Goal: Information Seeking & Learning: Check status

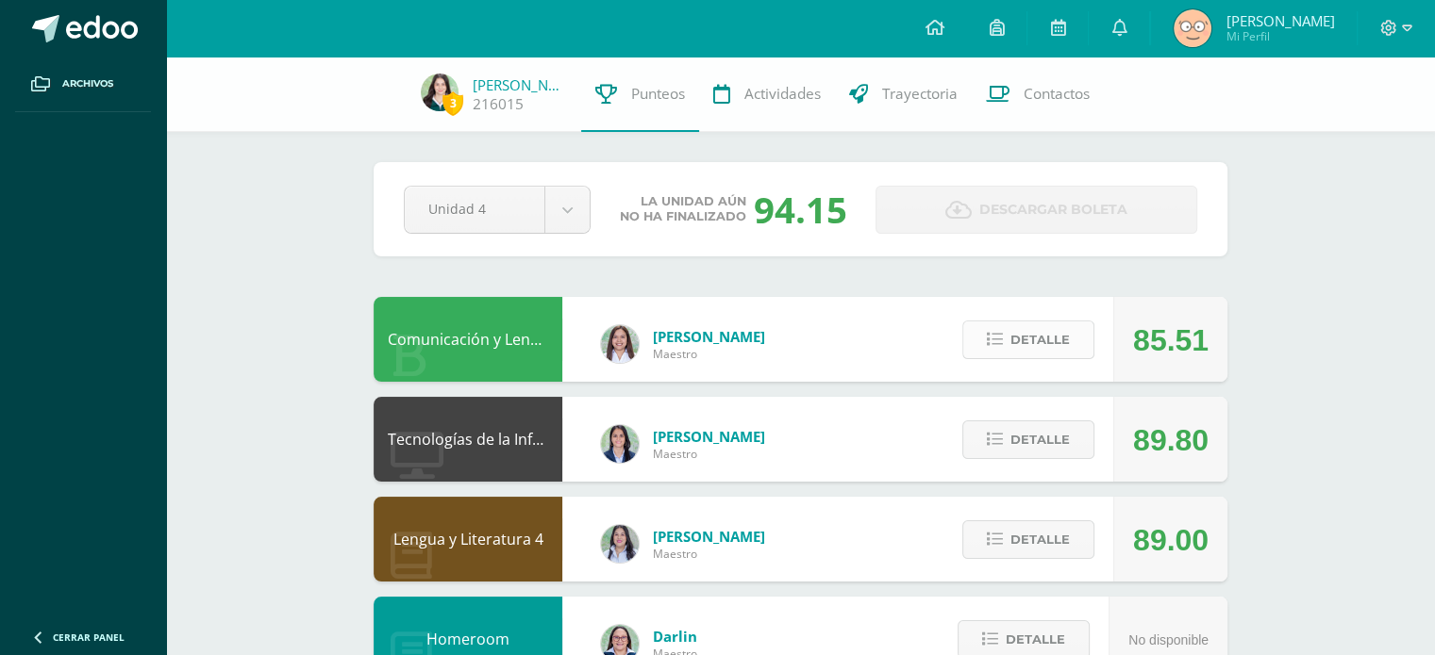
click at [1029, 340] on span "Detalle" at bounding box center [1039, 340] width 59 height 35
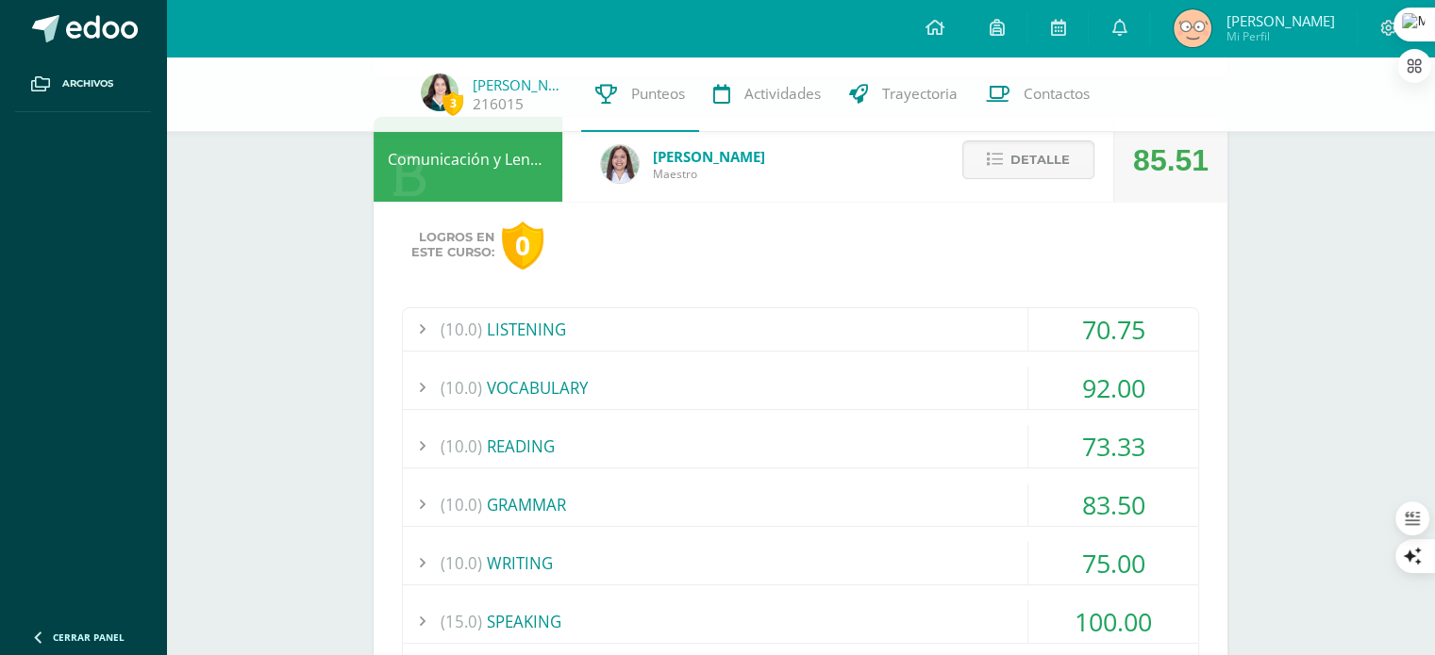
scroll to position [278, 0]
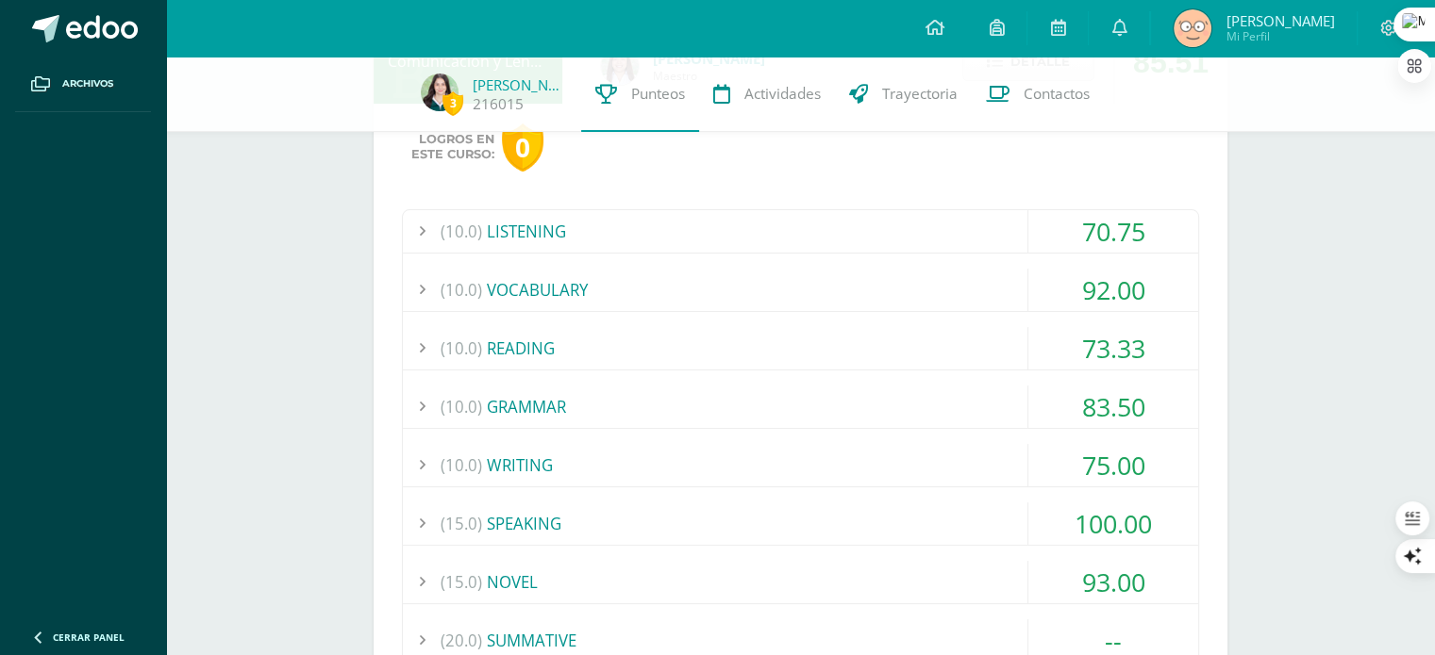
click at [788, 275] on div "(10.0) VOCABULARY" at bounding box center [800, 290] width 795 height 42
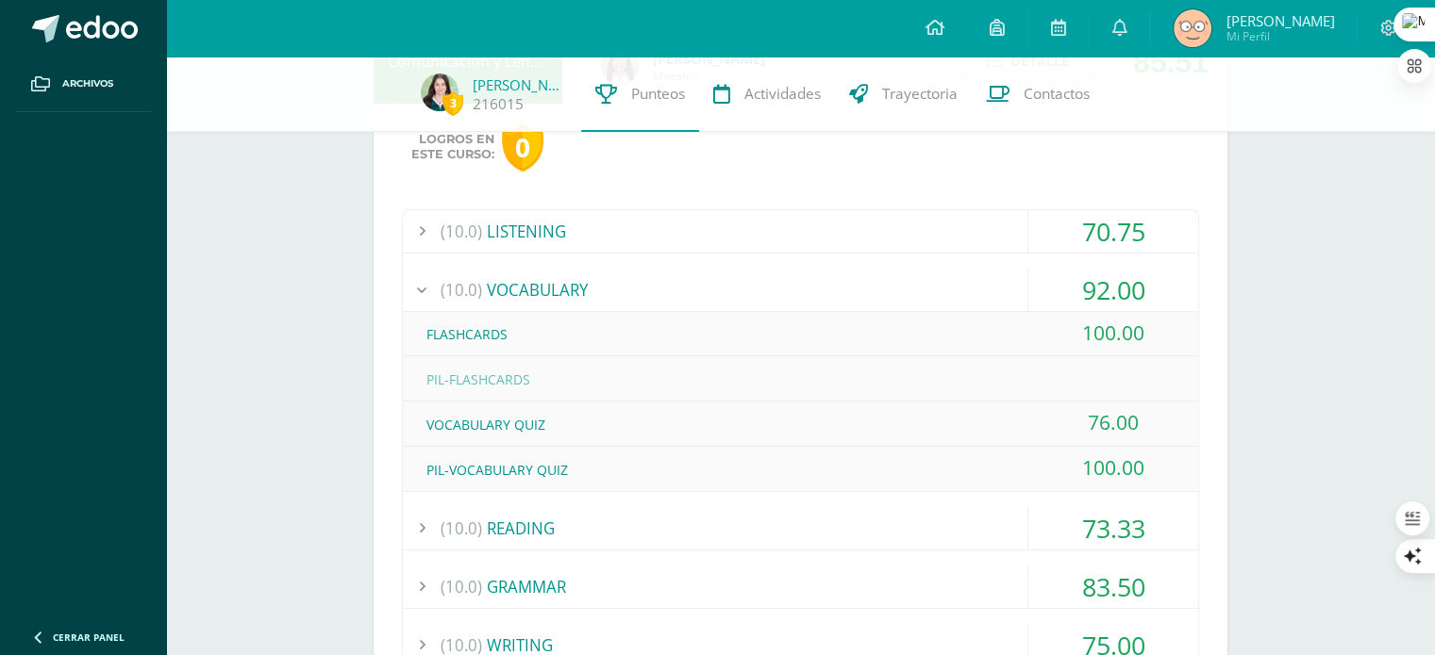
click at [788, 275] on div "(10.0) VOCABULARY" at bounding box center [800, 290] width 795 height 42
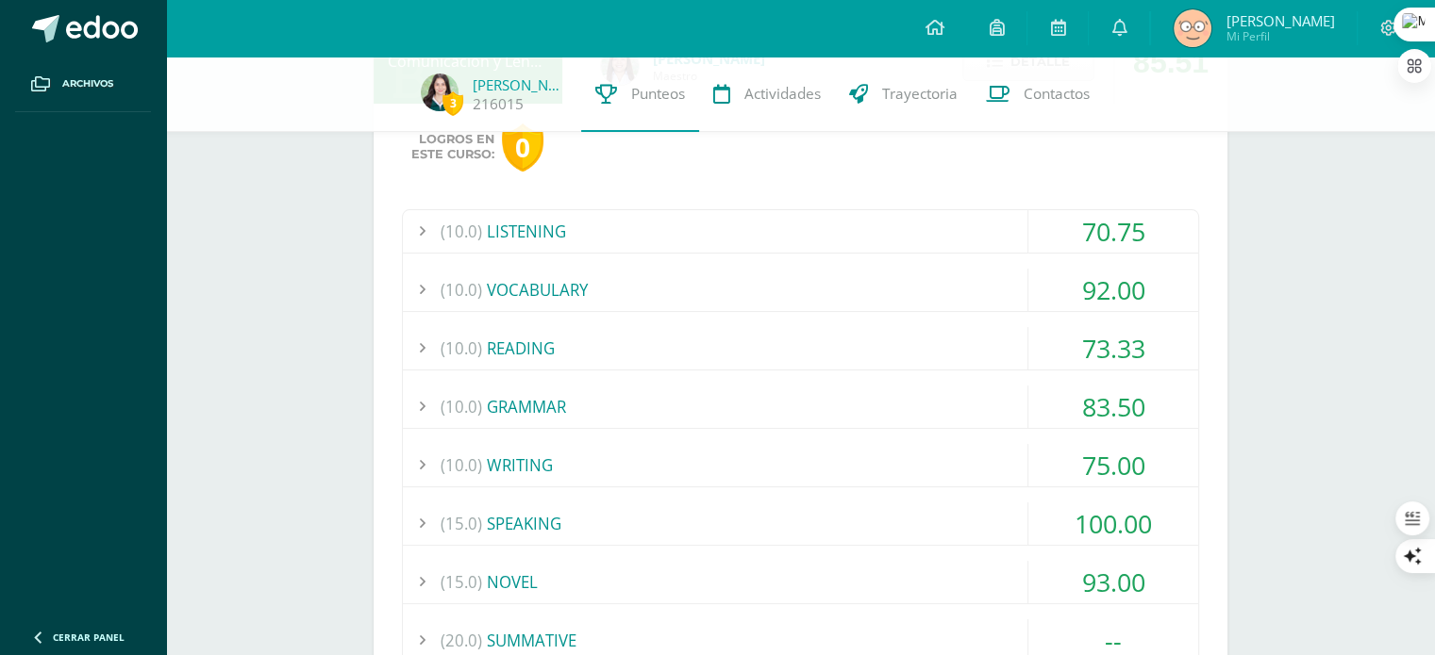
click at [728, 448] on div "(10.0) WRITING" at bounding box center [800, 465] width 795 height 42
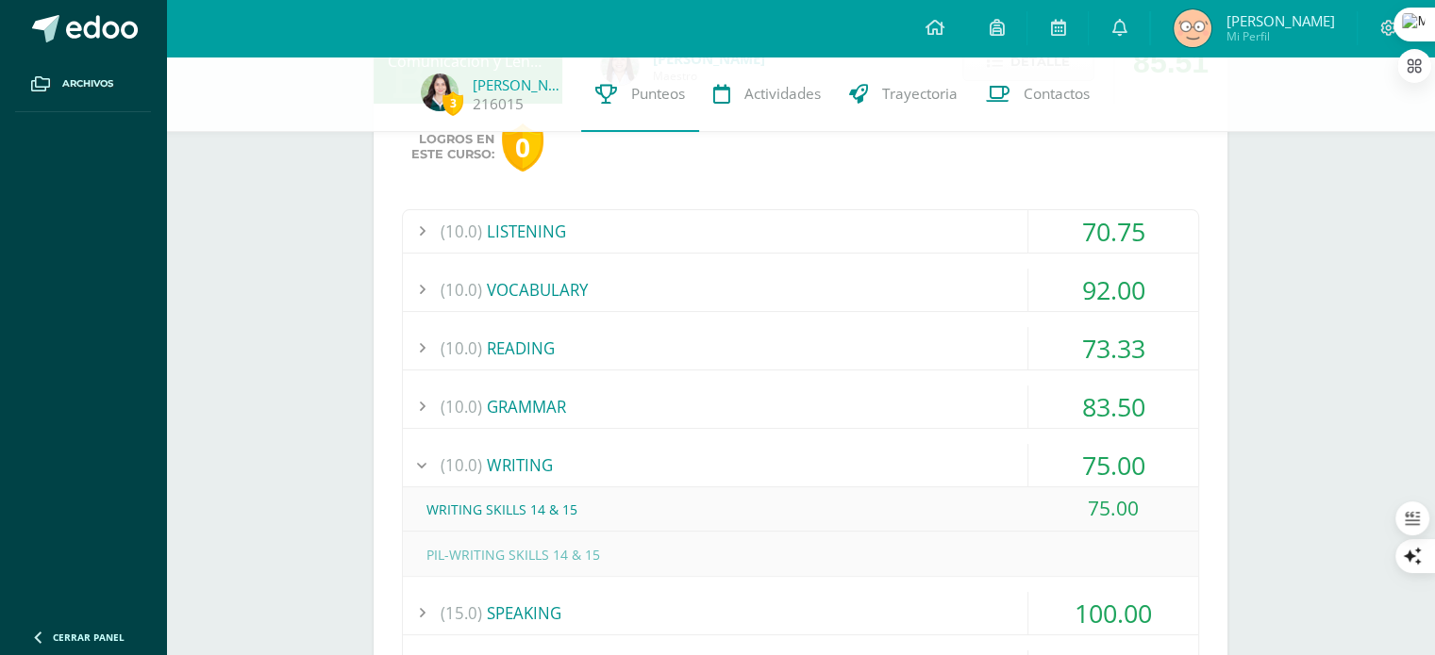
click at [728, 448] on div "(10.0) WRITING" at bounding box center [800, 465] width 795 height 42
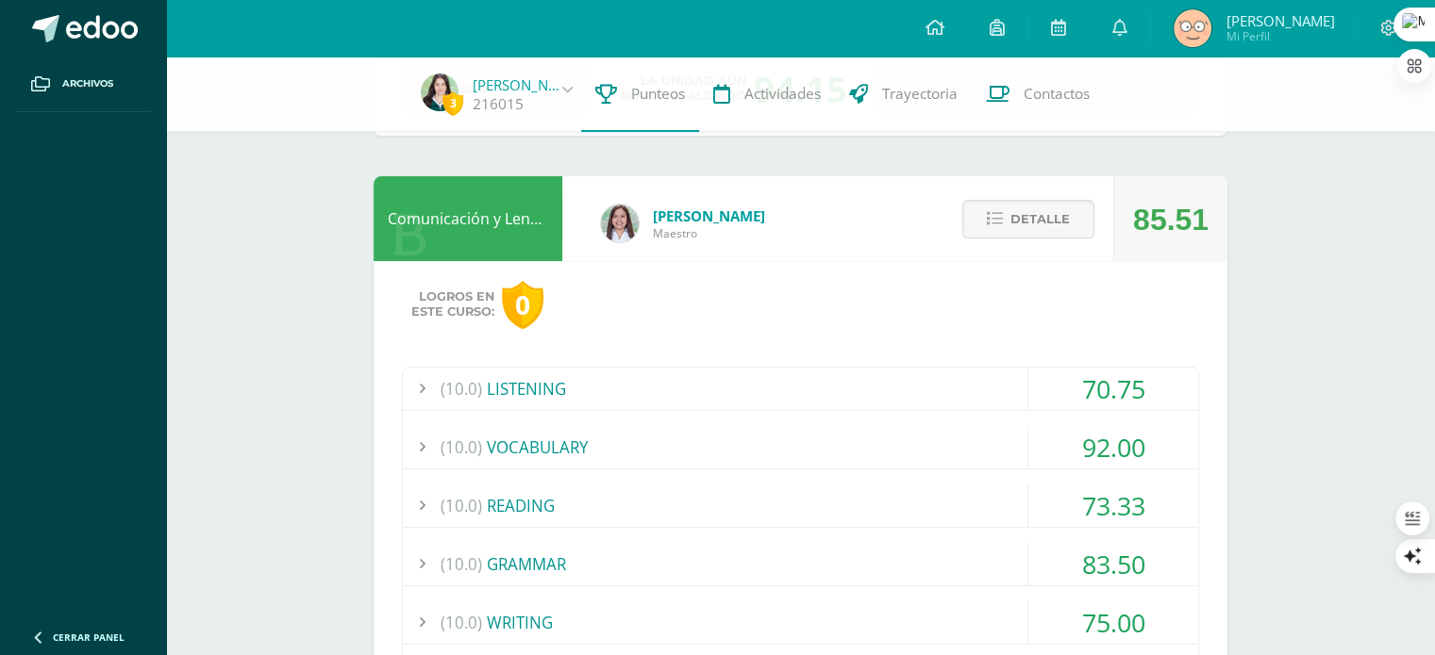
scroll to position [113, 0]
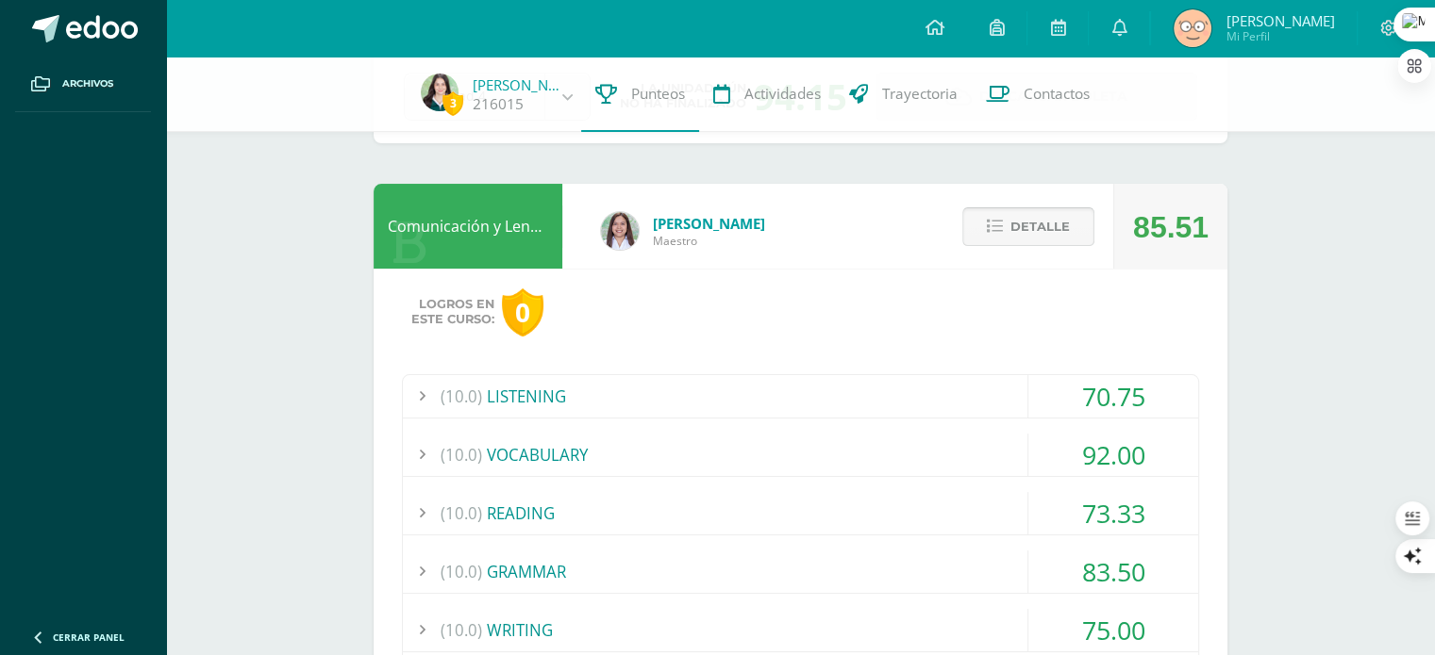
click at [1054, 217] on span "Detalle" at bounding box center [1039, 226] width 59 height 35
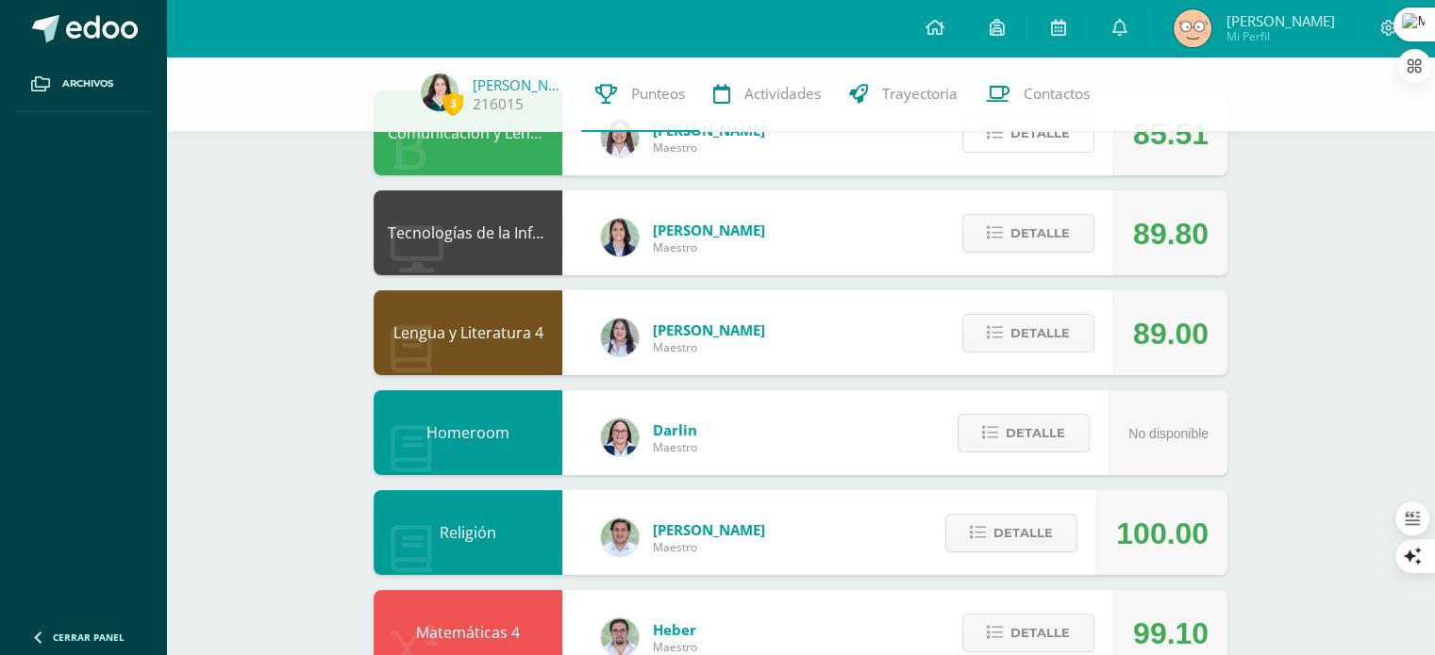
scroll to position [210, 0]
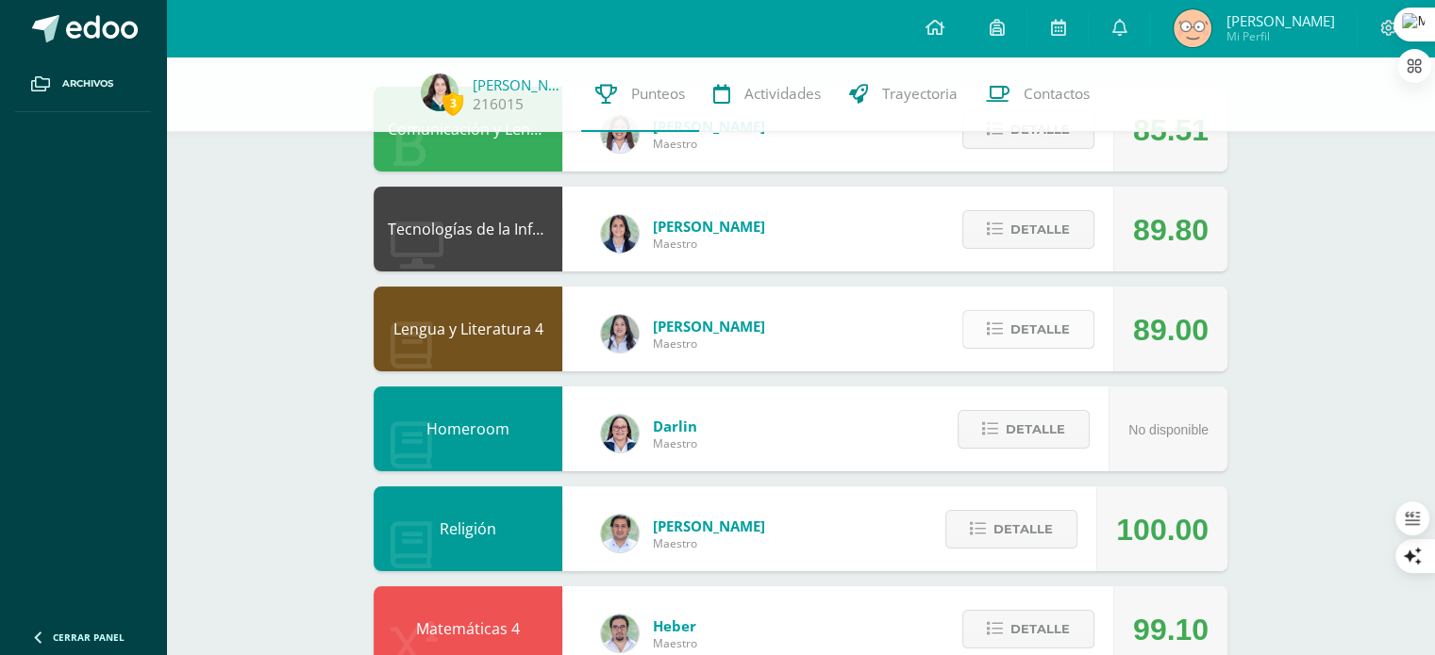
click at [1015, 340] on span "Detalle" at bounding box center [1039, 329] width 59 height 35
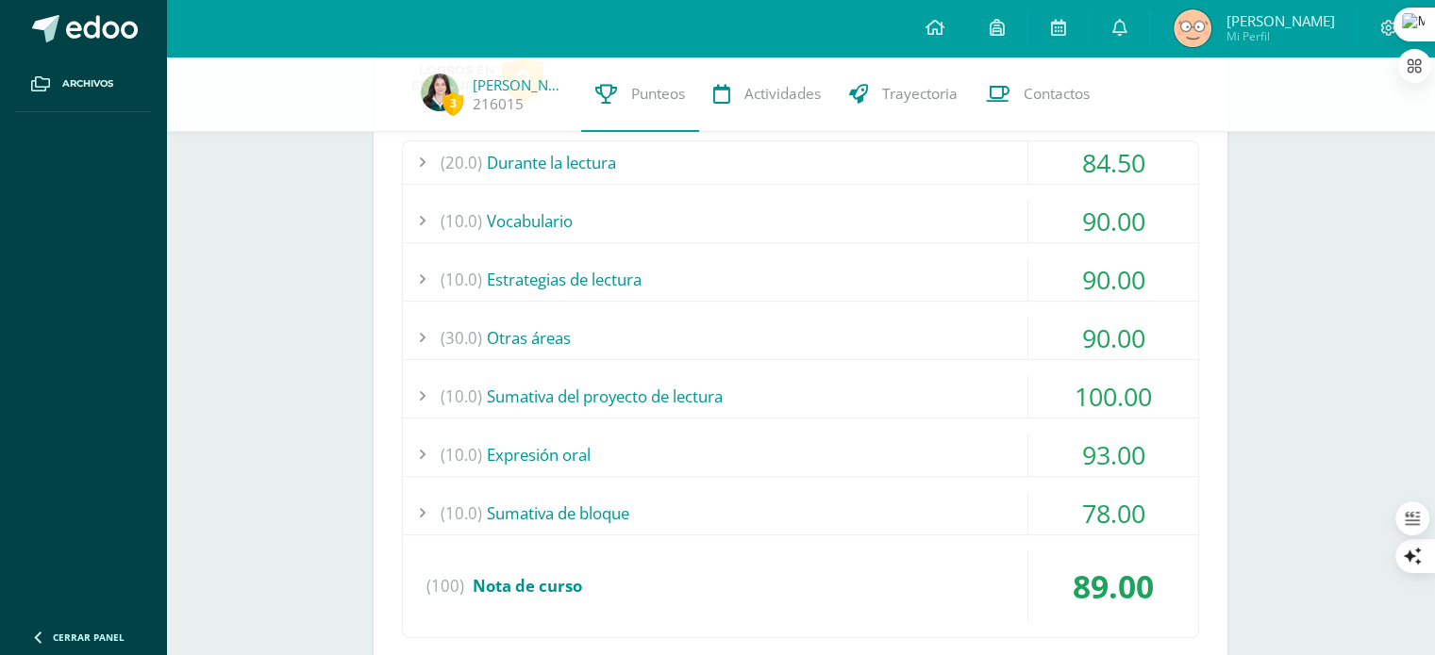
scroll to position [551, 0]
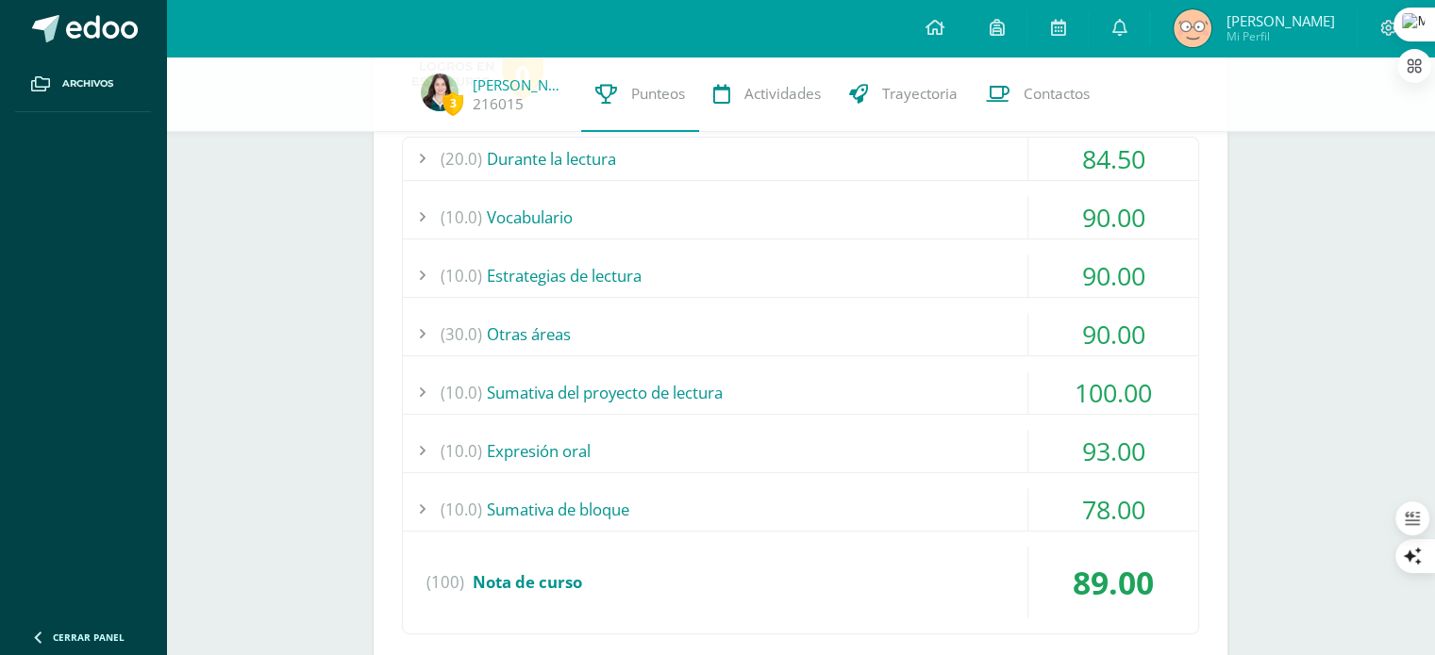
click at [657, 306] on div "(20.0) Durante la lectura 84.50 Una habitación propia: comprensión I 100.00" at bounding box center [800, 386] width 797 height 498
click at [657, 313] on div "(30.0) Otras áreas" at bounding box center [800, 334] width 795 height 42
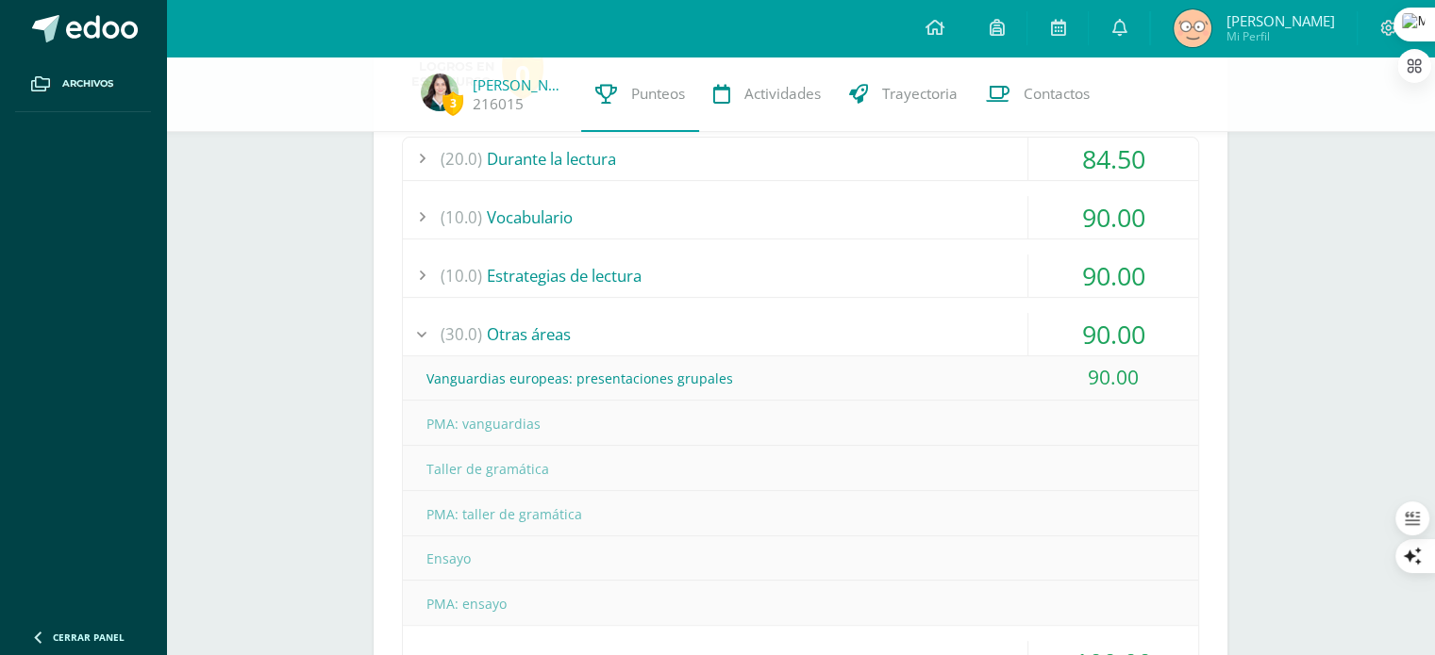
drag, startPoint x: 549, startPoint y: 462, endPoint x: 399, endPoint y: 467, distance: 150.0
click at [399, 467] on div "Logros en este curso: 0 (20.0) Durante la lectura 84.50 Una habitación propia: …" at bounding box center [800, 493] width 854 height 925
drag, startPoint x: 499, startPoint y: 561, endPoint x: 390, endPoint y: 565, distance: 108.5
click at [390, 565] on div "Logros en este curso: 0 (20.0) Durante la lectura 84.50 Una habitación propia: …" at bounding box center [800, 493] width 854 height 925
drag, startPoint x: 539, startPoint y: 469, endPoint x: 372, endPoint y: 471, distance: 167.9
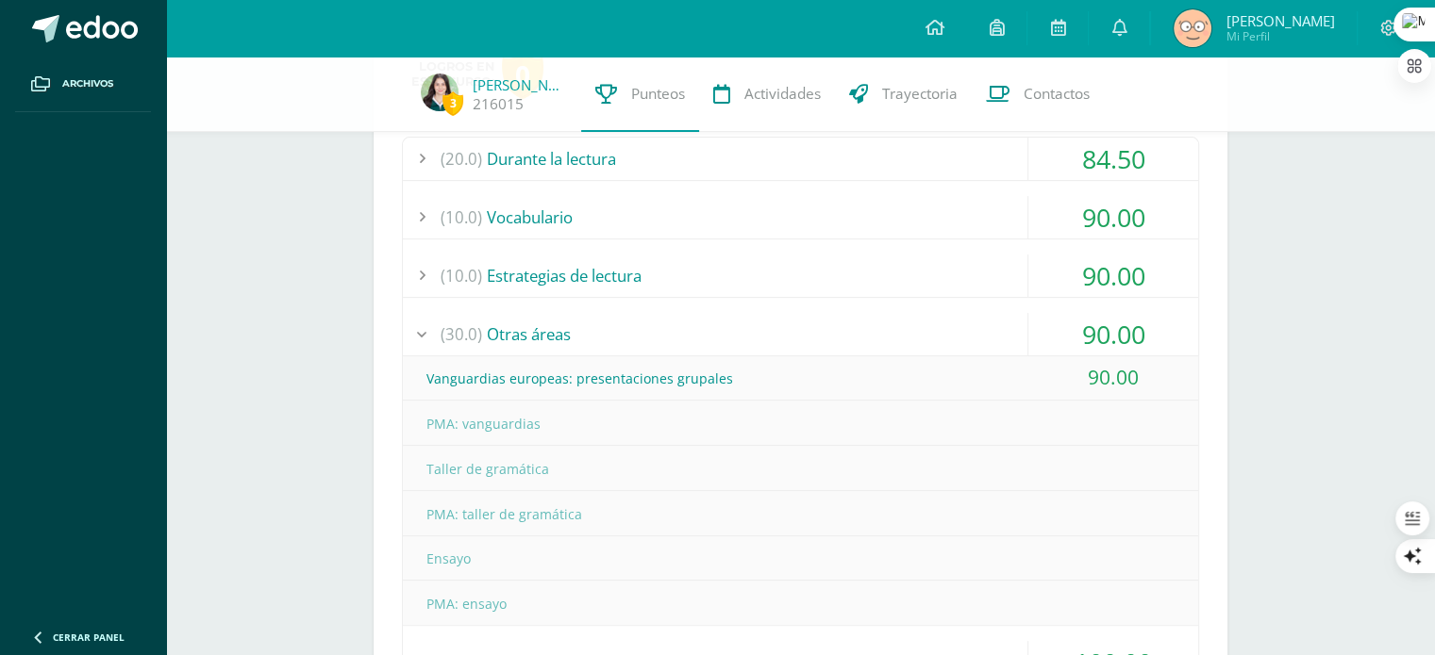
click at [522, 334] on div "(30.0) Otras áreas" at bounding box center [800, 334] width 795 height 42
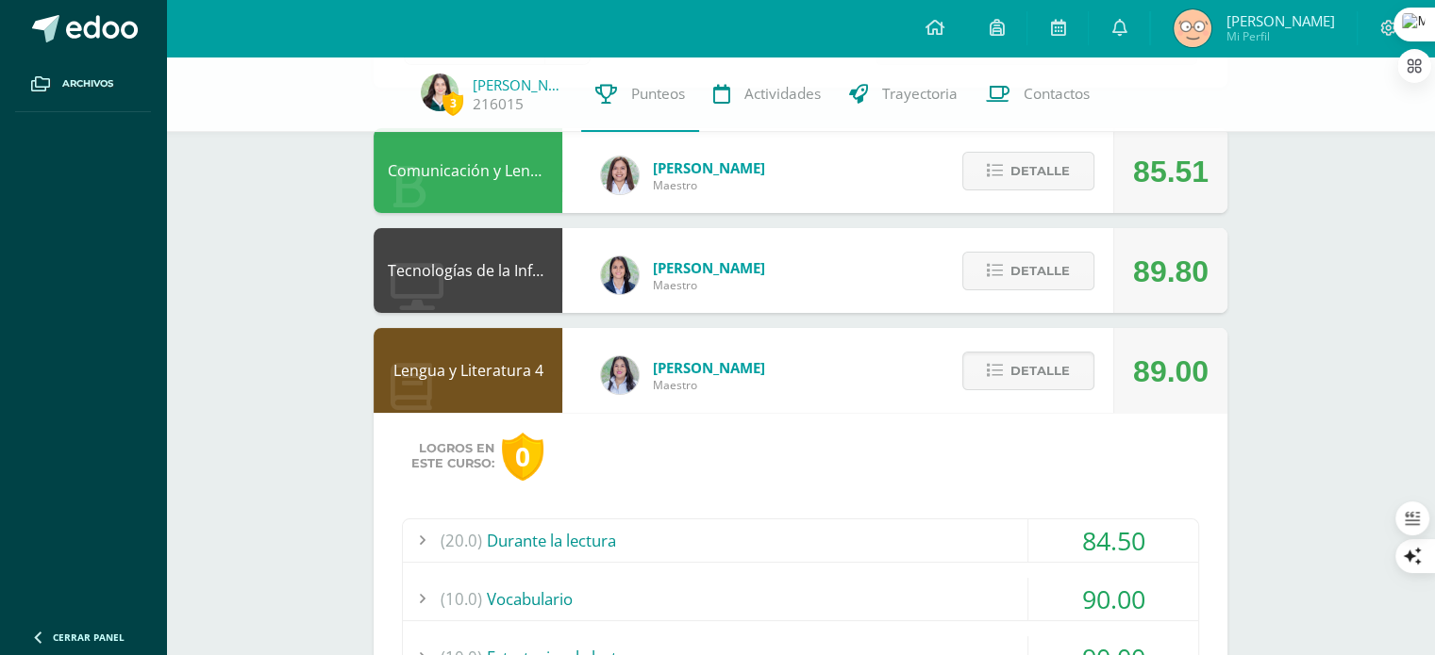
scroll to position [161, 0]
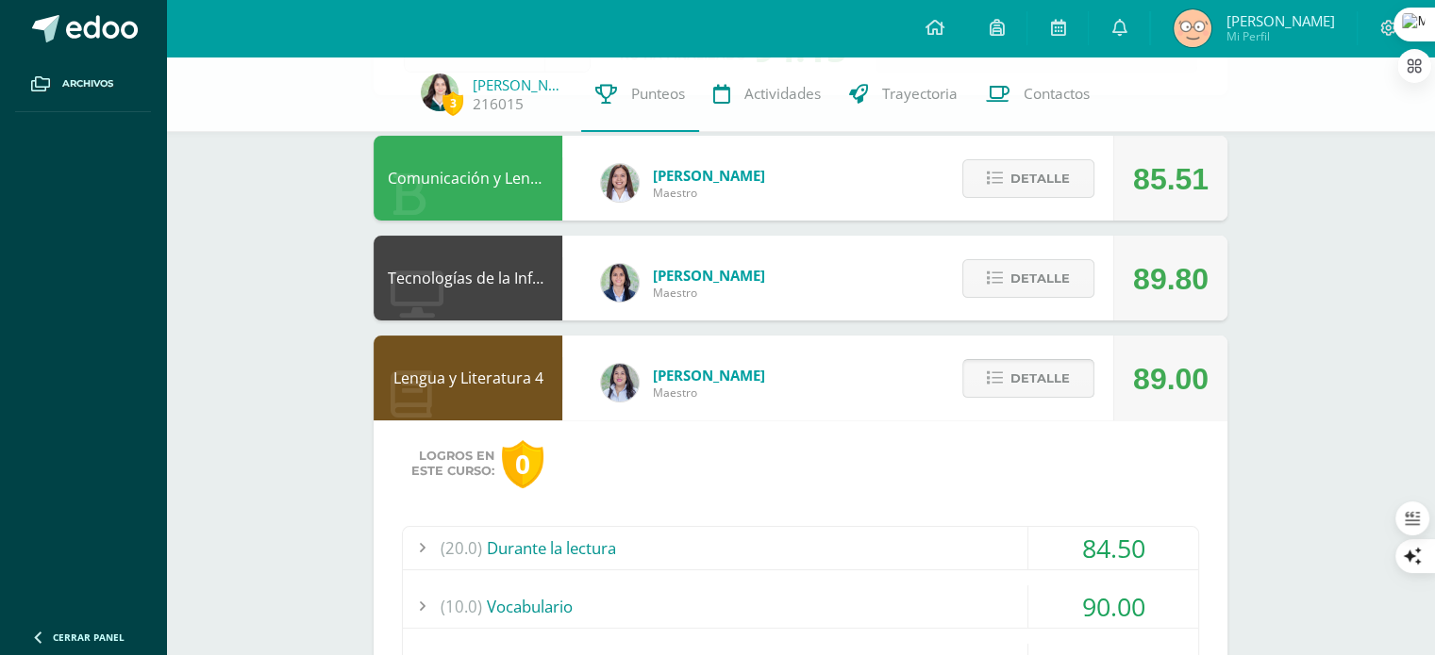
click at [1006, 385] on button "Detalle" at bounding box center [1028, 378] width 132 height 39
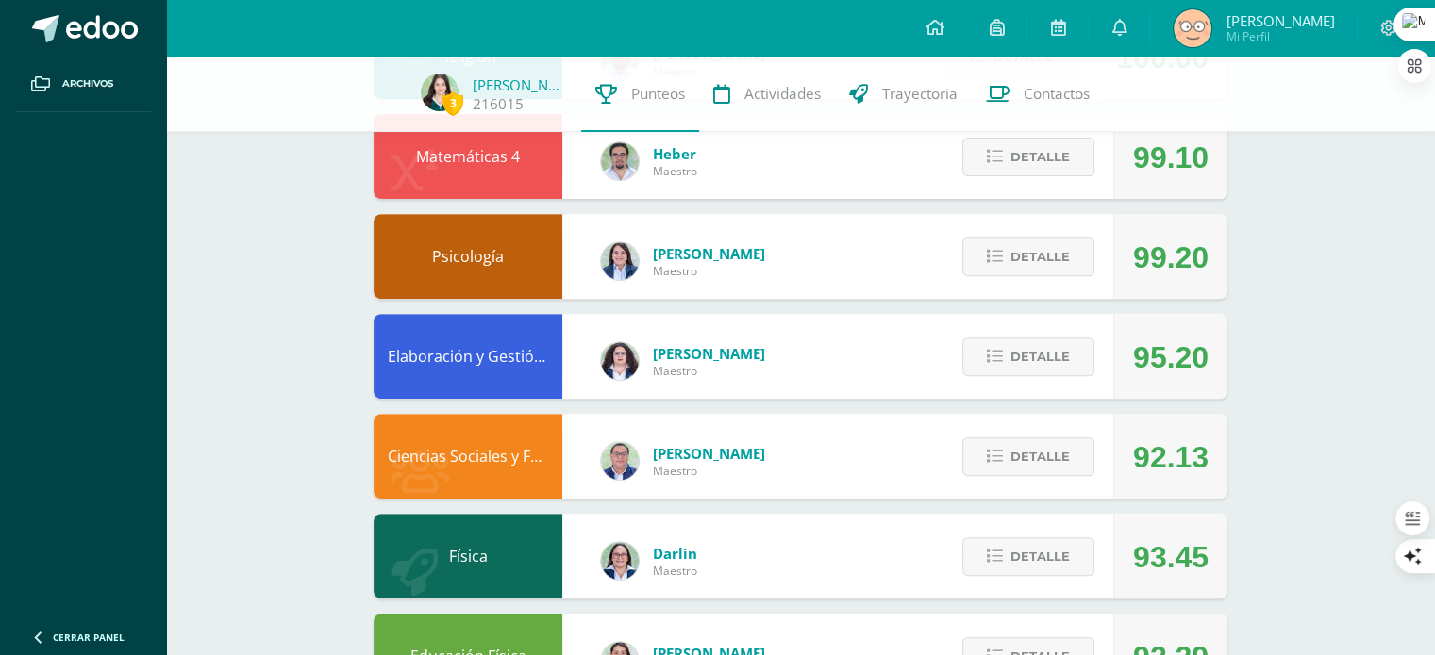
scroll to position [830, 0]
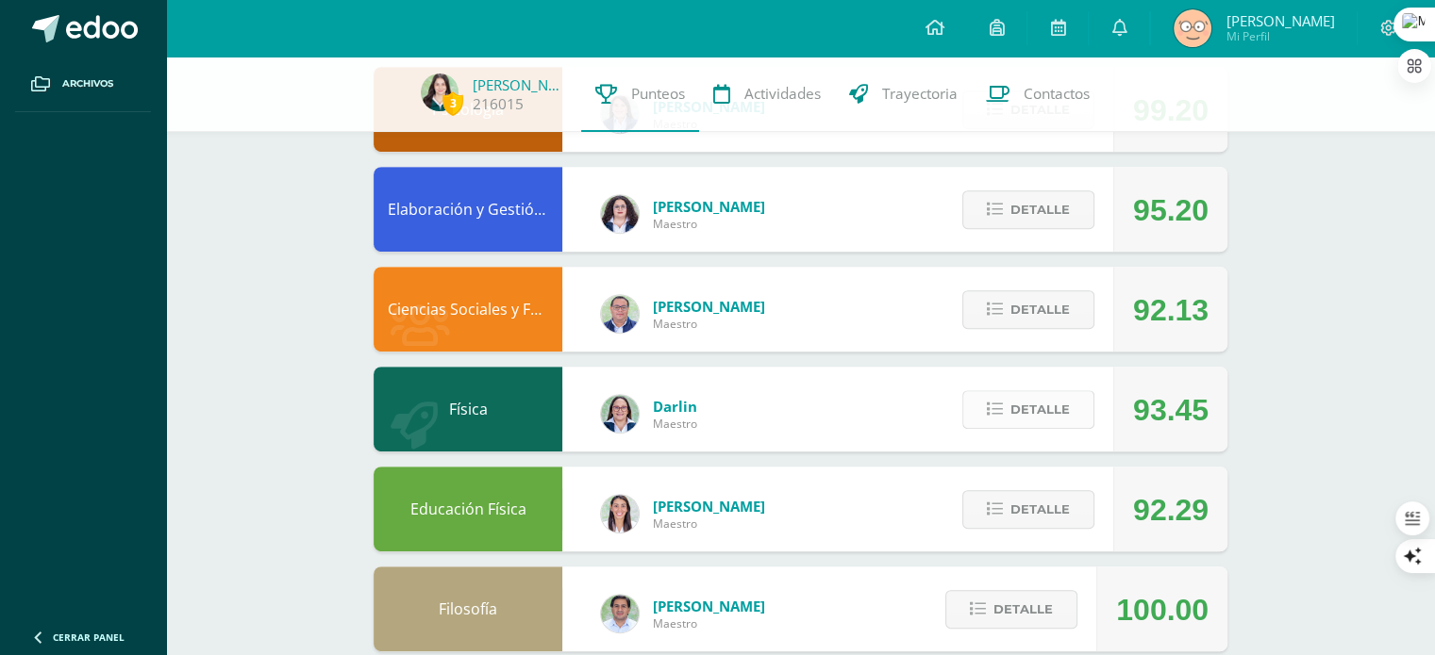
click at [1050, 395] on span "Detalle" at bounding box center [1039, 409] width 59 height 35
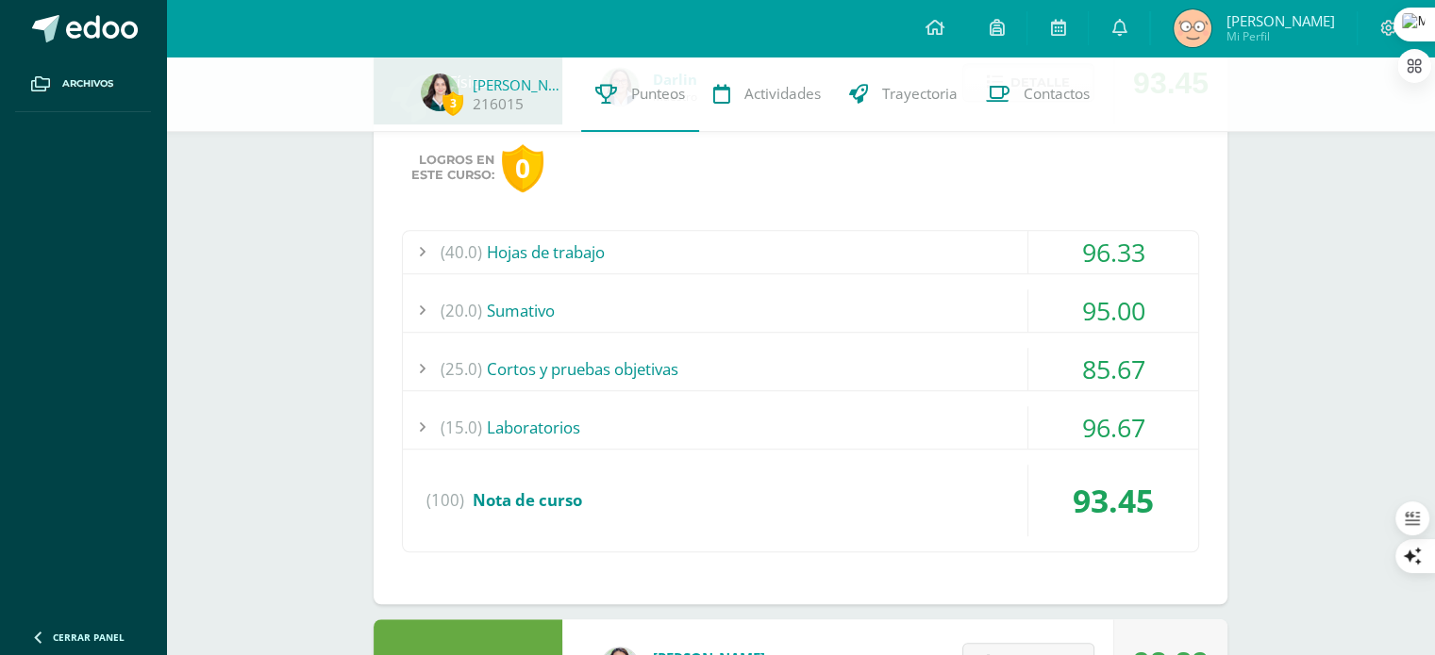
scroll to position [1158, 0]
click at [575, 362] on div "(25.0) Cortos y pruebas objetivas" at bounding box center [800, 368] width 795 height 42
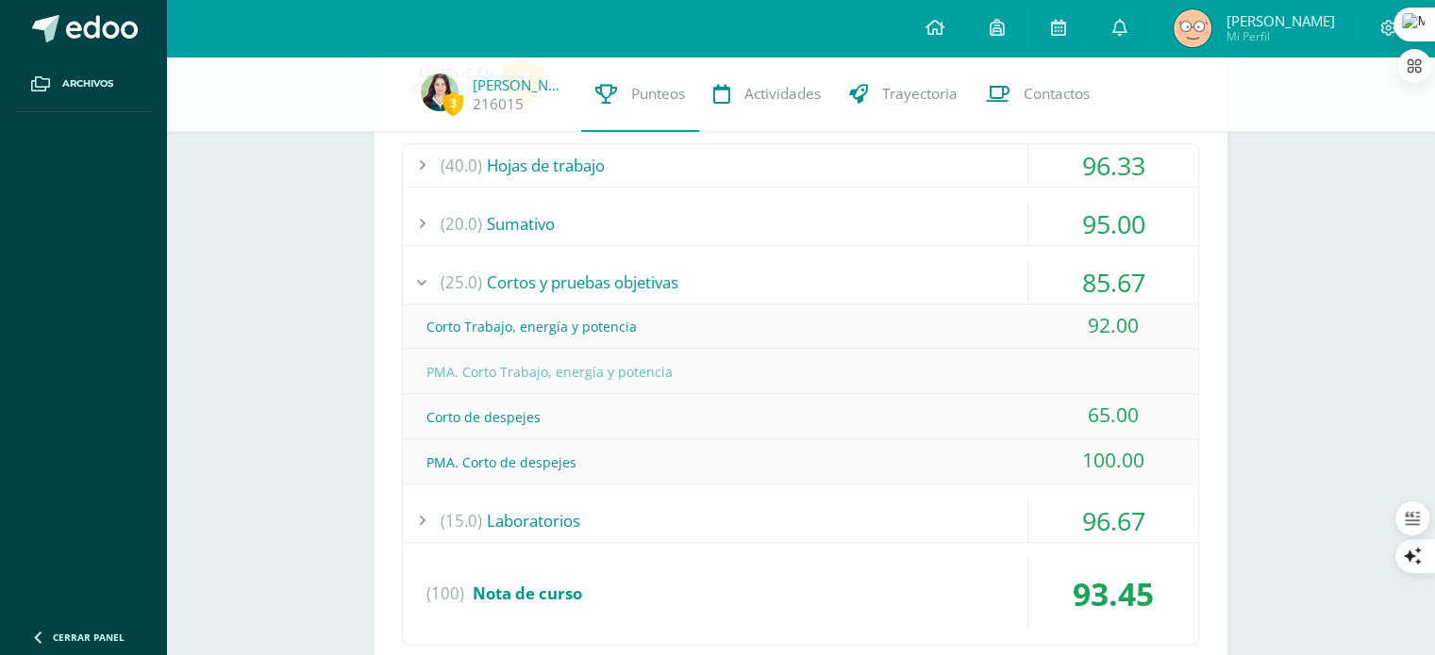
scroll to position [1247, 0]
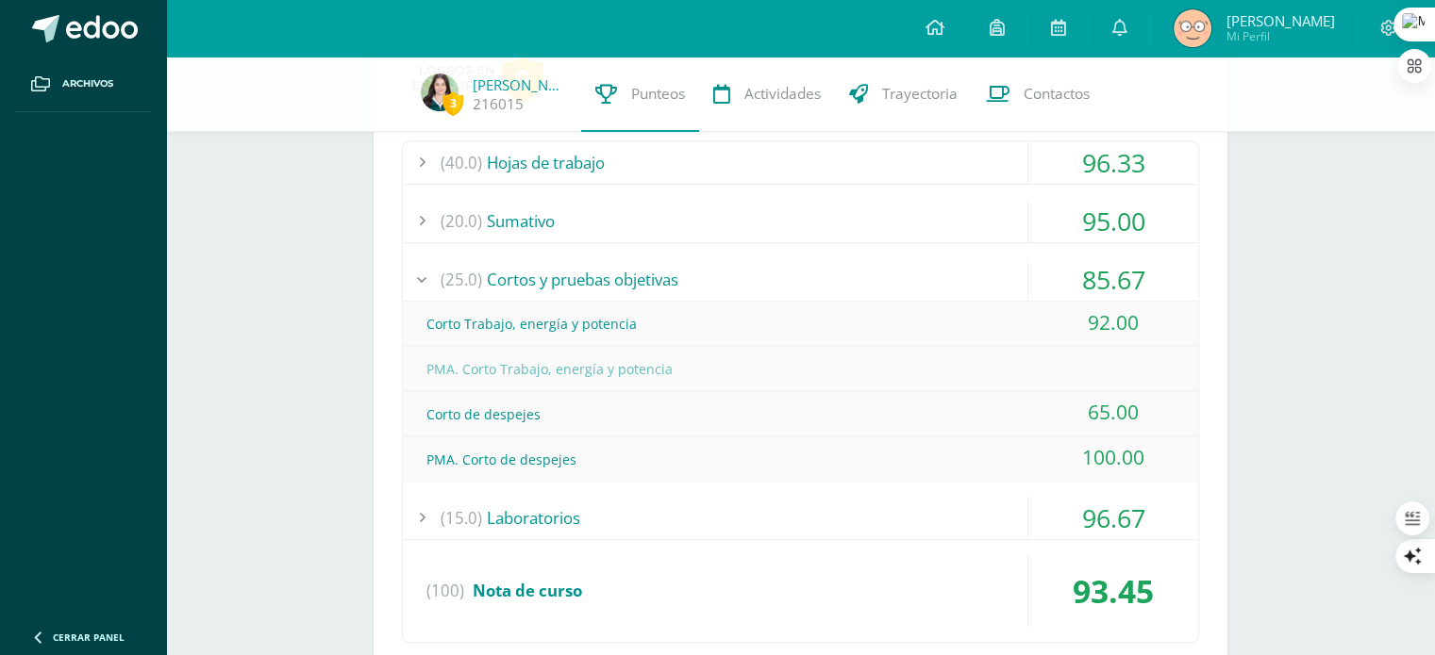
drag, startPoint x: 551, startPoint y: 414, endPoint x: 397, endPoint y: 412, distance: 153.7
click at [397, 412] on div "Logros en este curso: 0 (40.0) Hojas de trabajo 96.33 Ejercitación Dinámica" at bounding box center [800, 365] width 854 height 660
click at [1012, 277] on div "(25.0) Cortos y pruebas objetivas" at bounding box center [800, 279] width 795 height 42
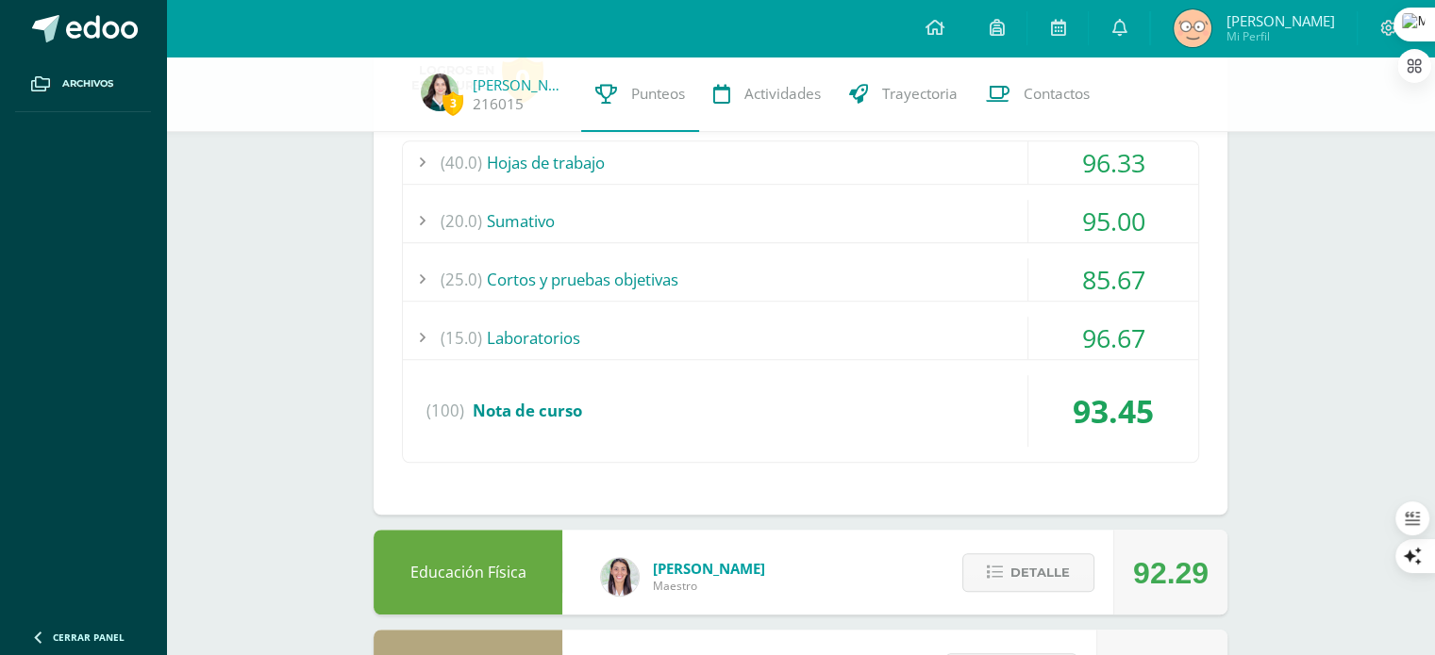
click at [967, 329] on div "(15.0) Laboratorios" at bounding box center [800, 338] width 795 height 42
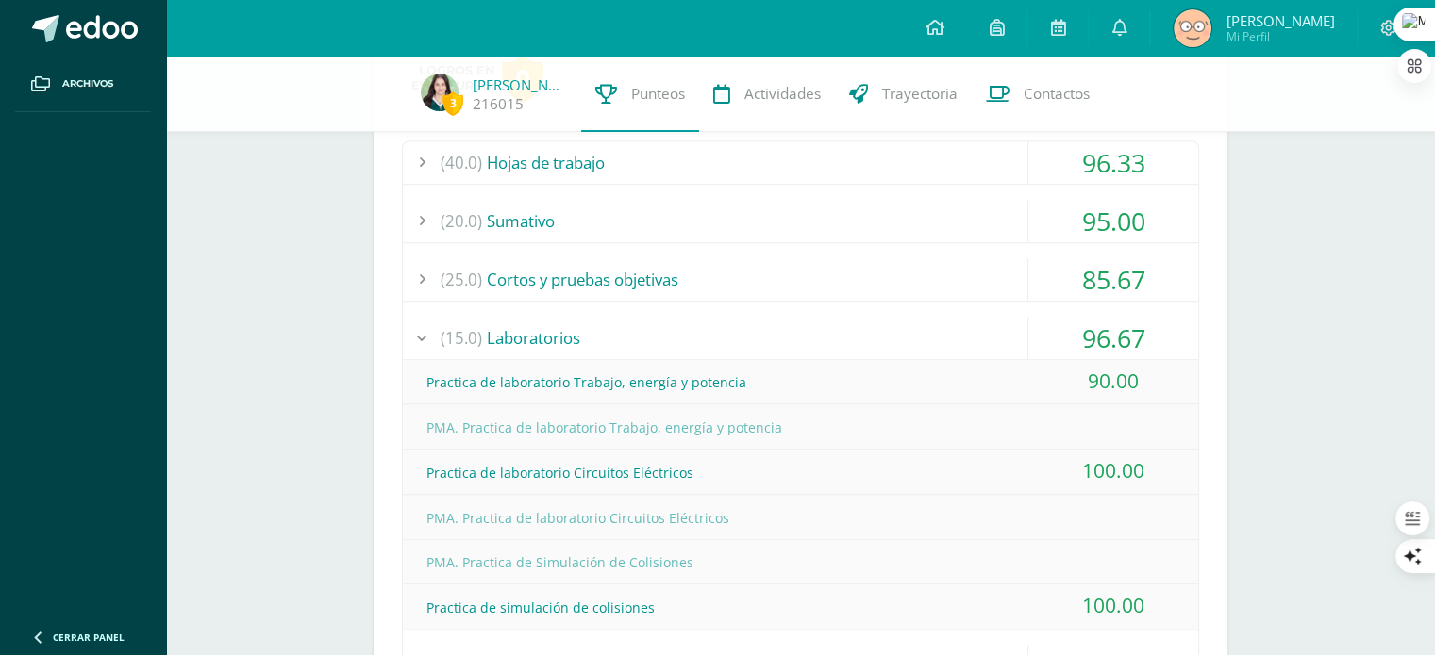
click at [967, 329] on div "(15.0) Laboratorios" at bounding box center [800, 338] width 795 height 42
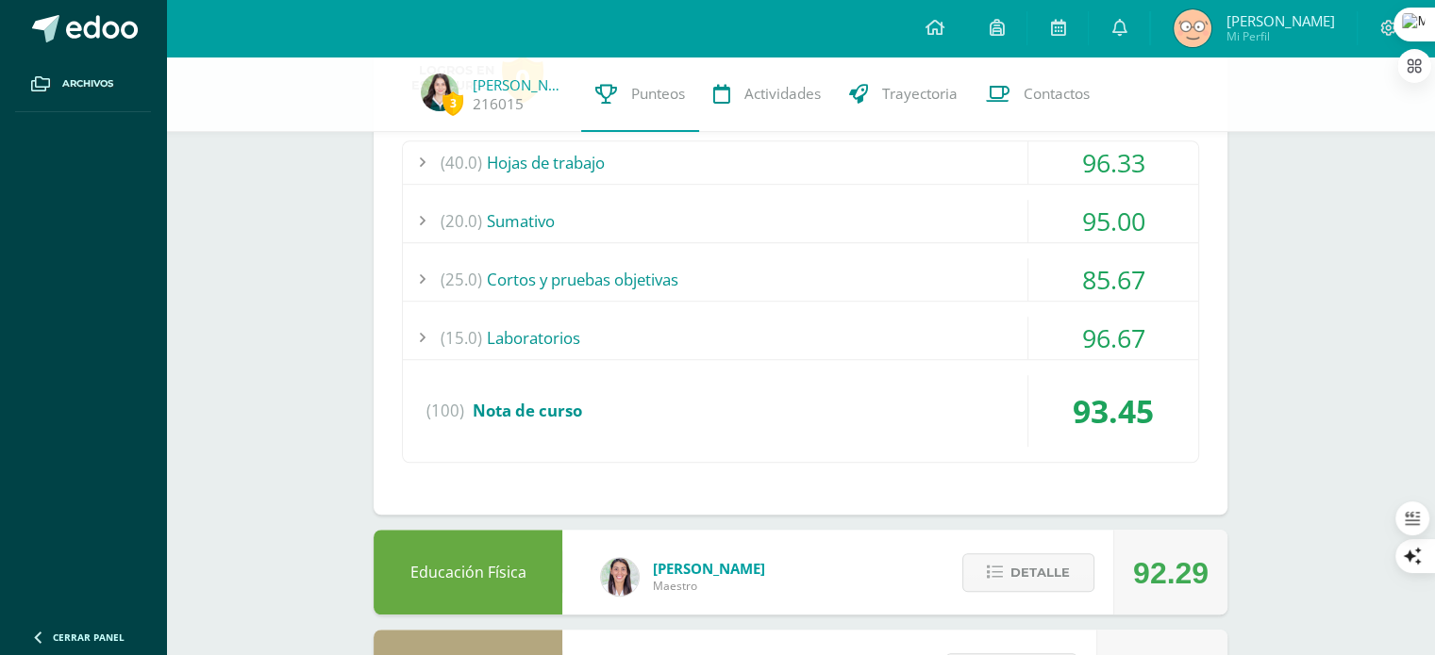
scroll to position [1190, 0]
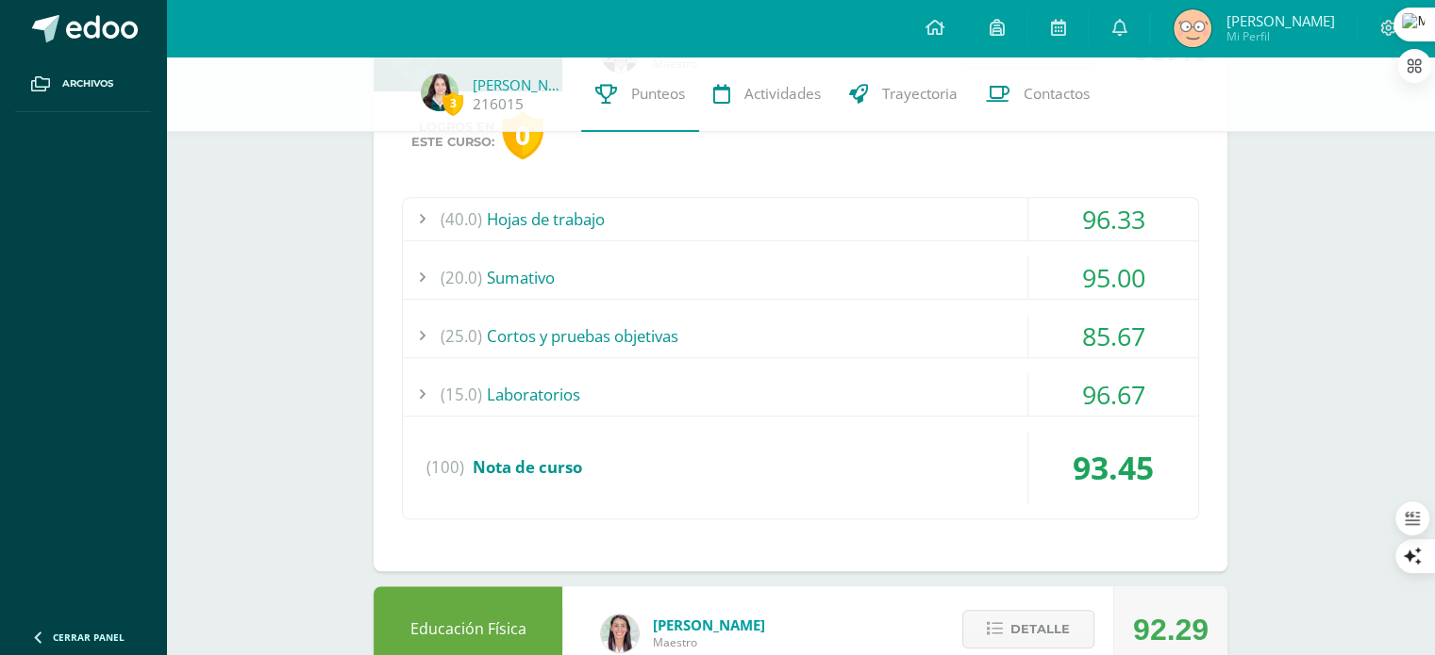
click at [975, 340] on div "(25.0) Cortos y pruebas objetivas" at bounding box center [800, 336] width 795 height 42
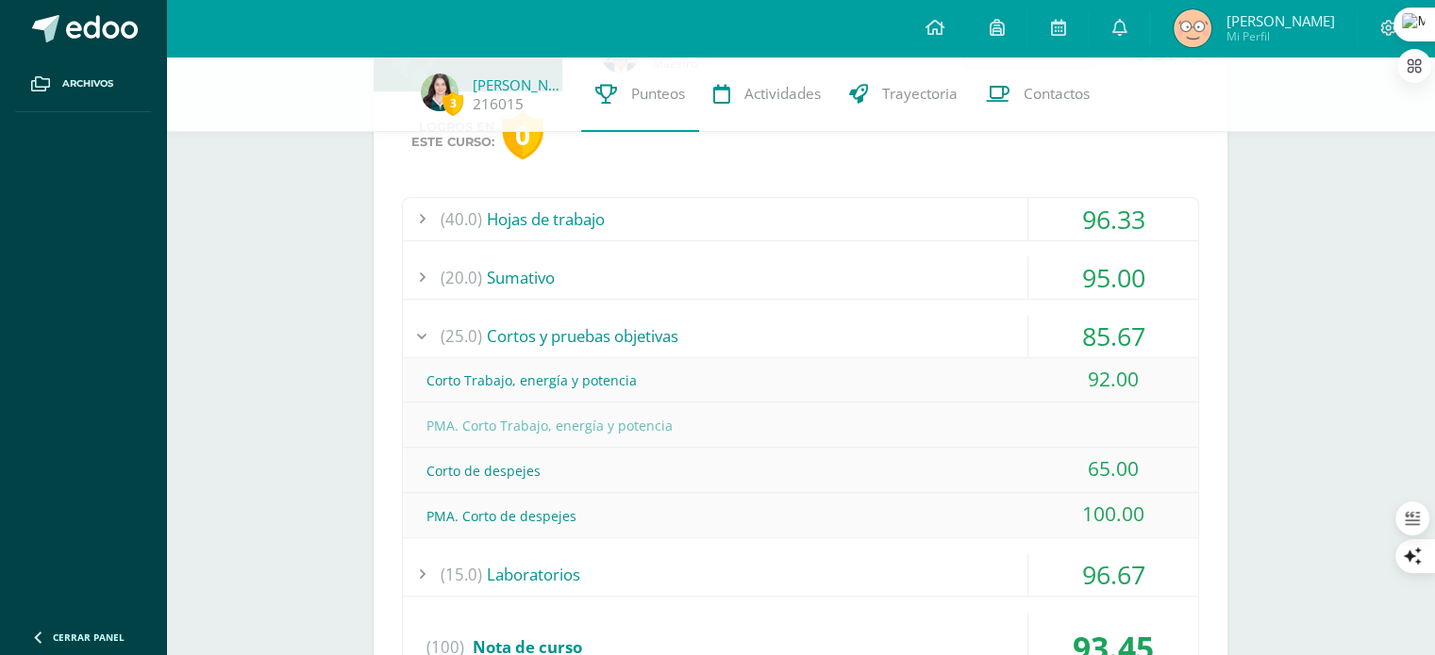
click at [975, 340] on div "(25.0) Cortos y pruebas objetivas" at bounding box center [800, 336] width 795 height 42
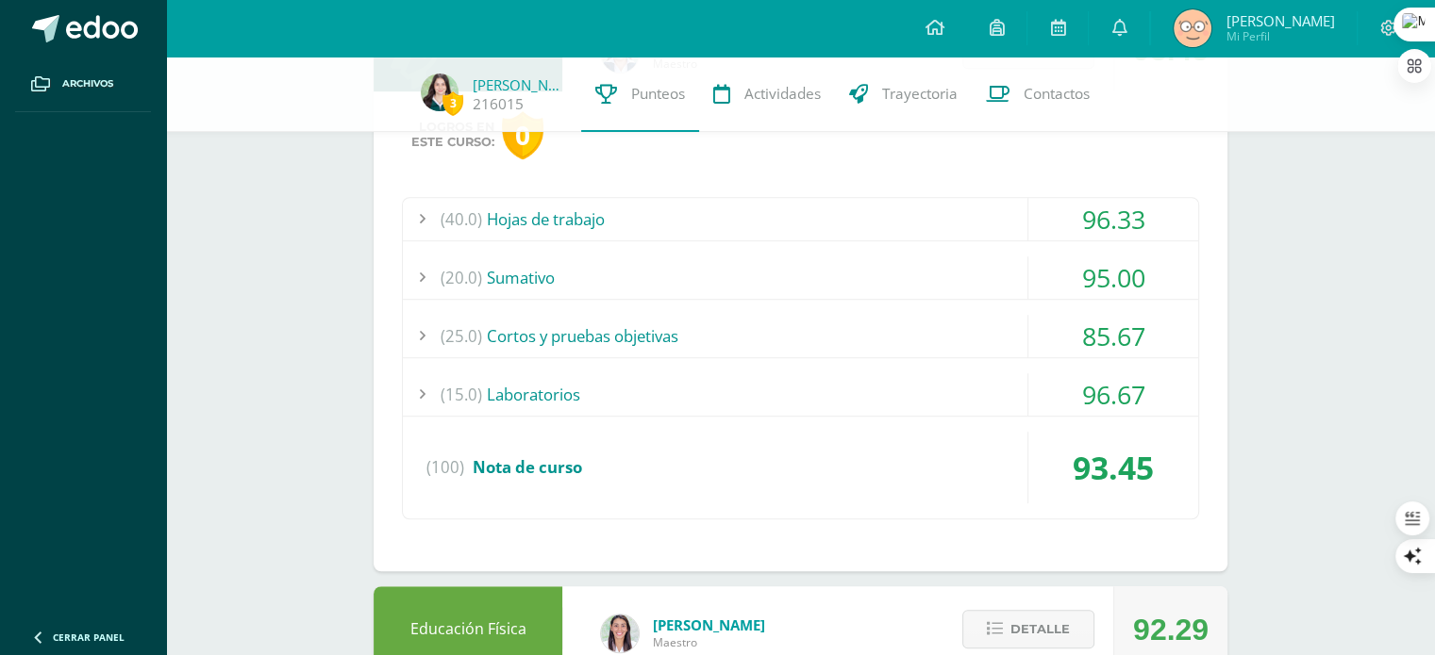
click at [830, 266] on div "(20.0) [GEOGRAPHIC_DATA]" at bounding box center [800, 278] width 795 height 42
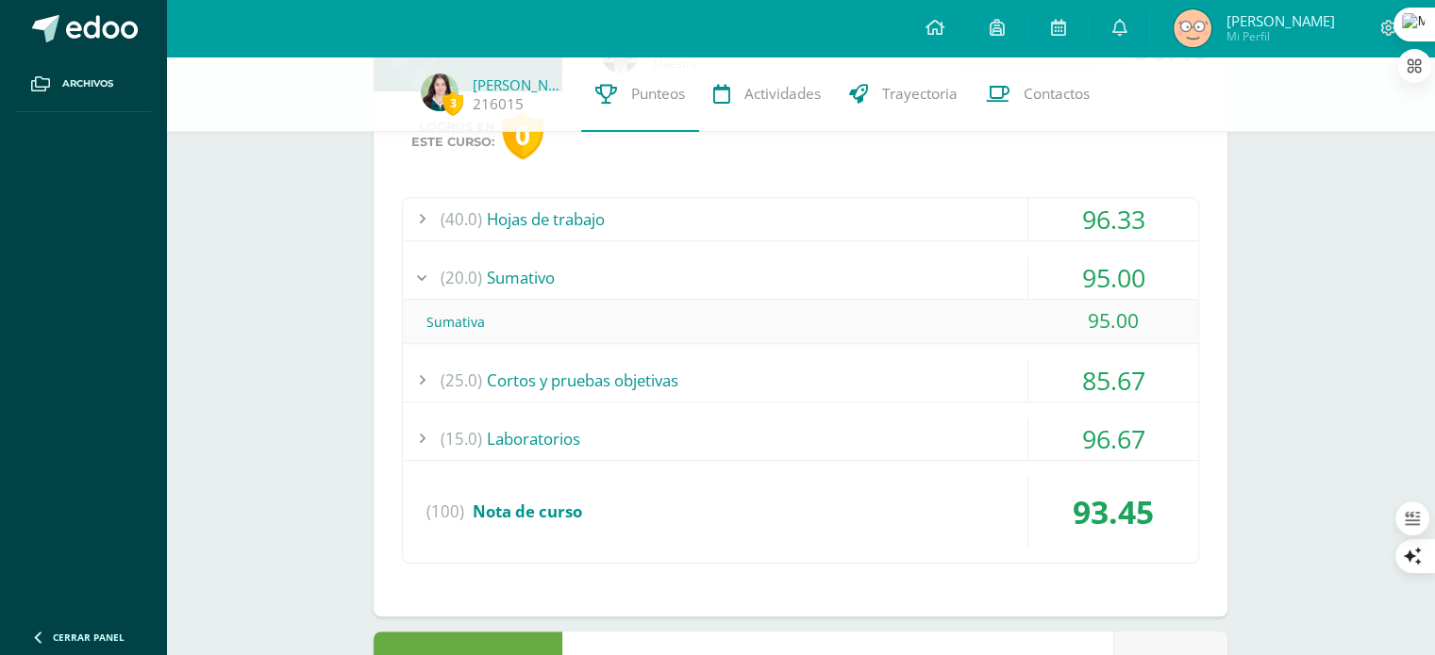
click at [830, 266] on div "(20.0) [GEOGRAPHIC_DATA]" at bounding box center [800, 278] width 795 height 42
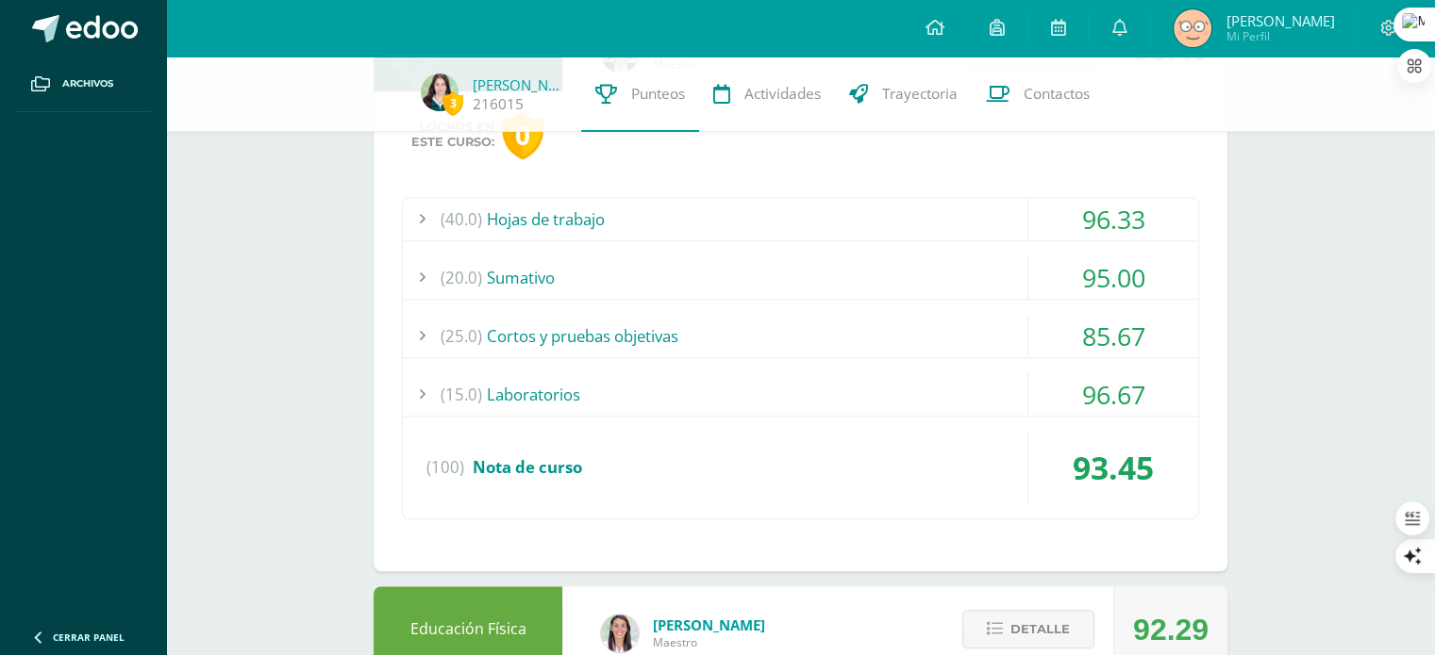
click at [792, 215] on div "(40.0) Hojas de trabajo" at bounding box center [800, 219] width 795 height 42
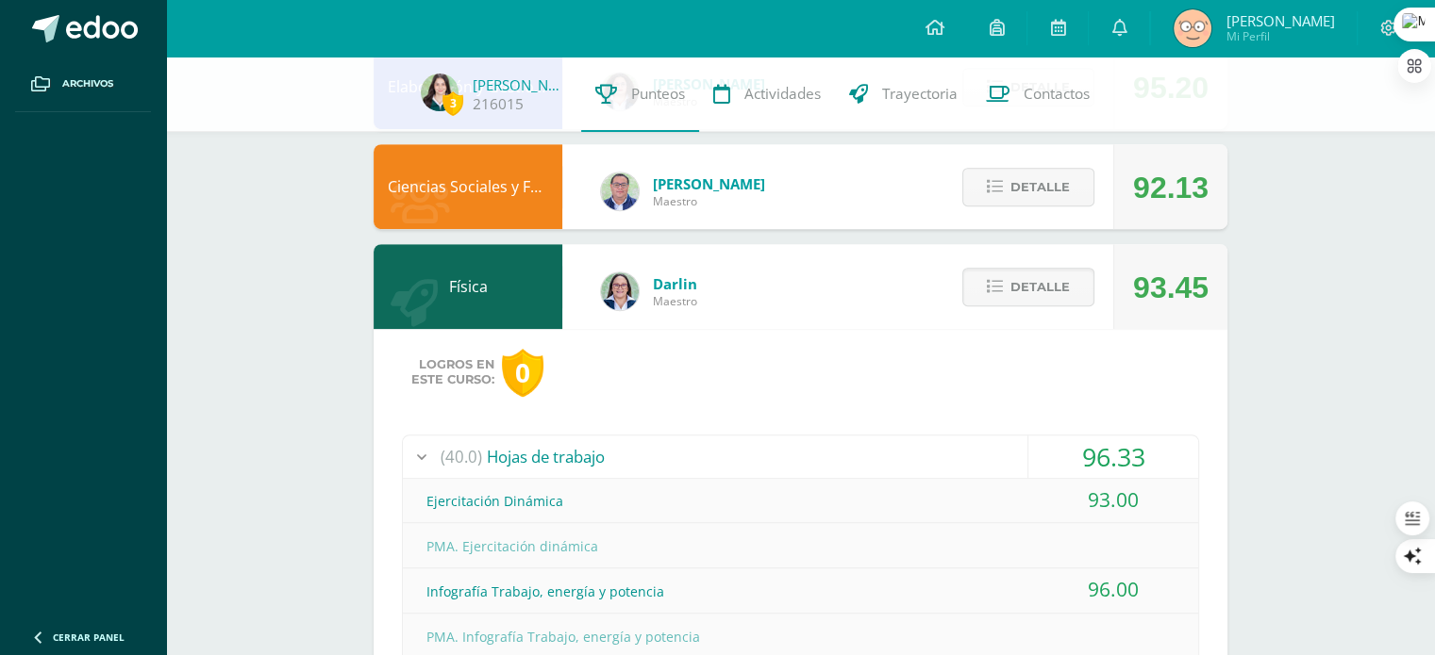
scroll to position [943, 0]
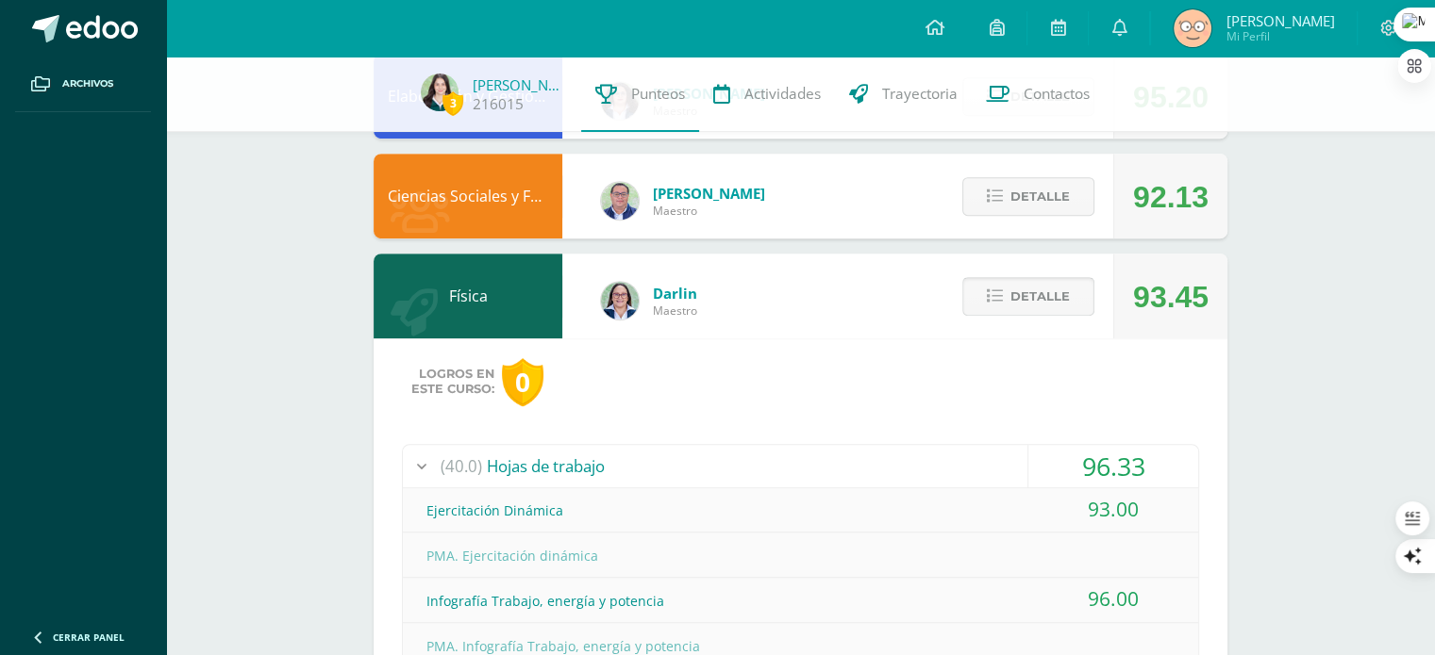
click at [993, 297] on icon at bounding box center [995, 297] width 16 height 16
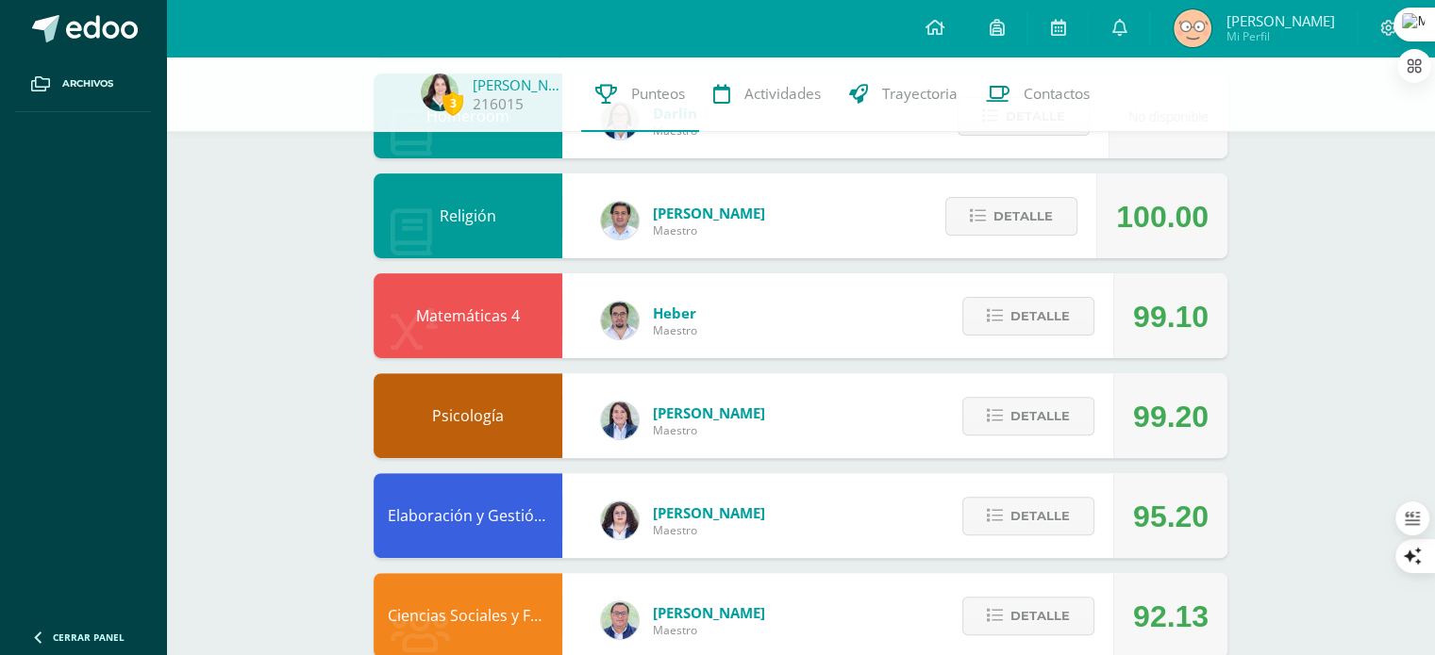
scroll to position [0, 0]
